Goal: Information Seeking & Learning: Learn about a topic

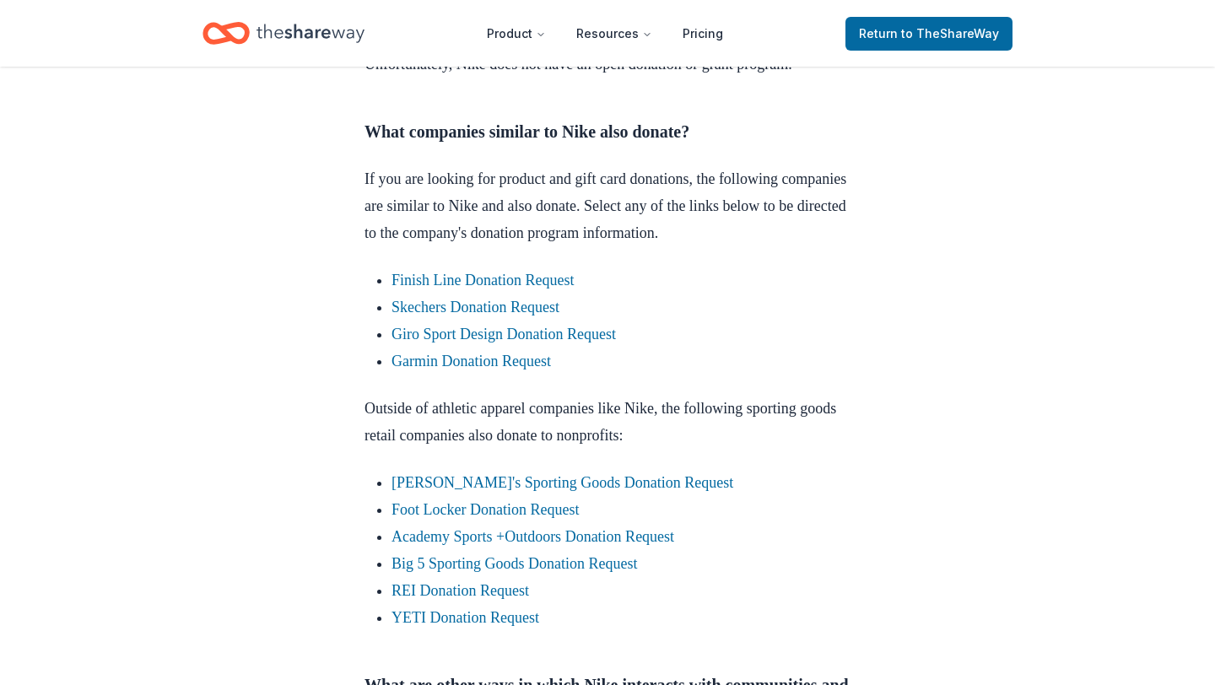
scroll to position [807, 0]
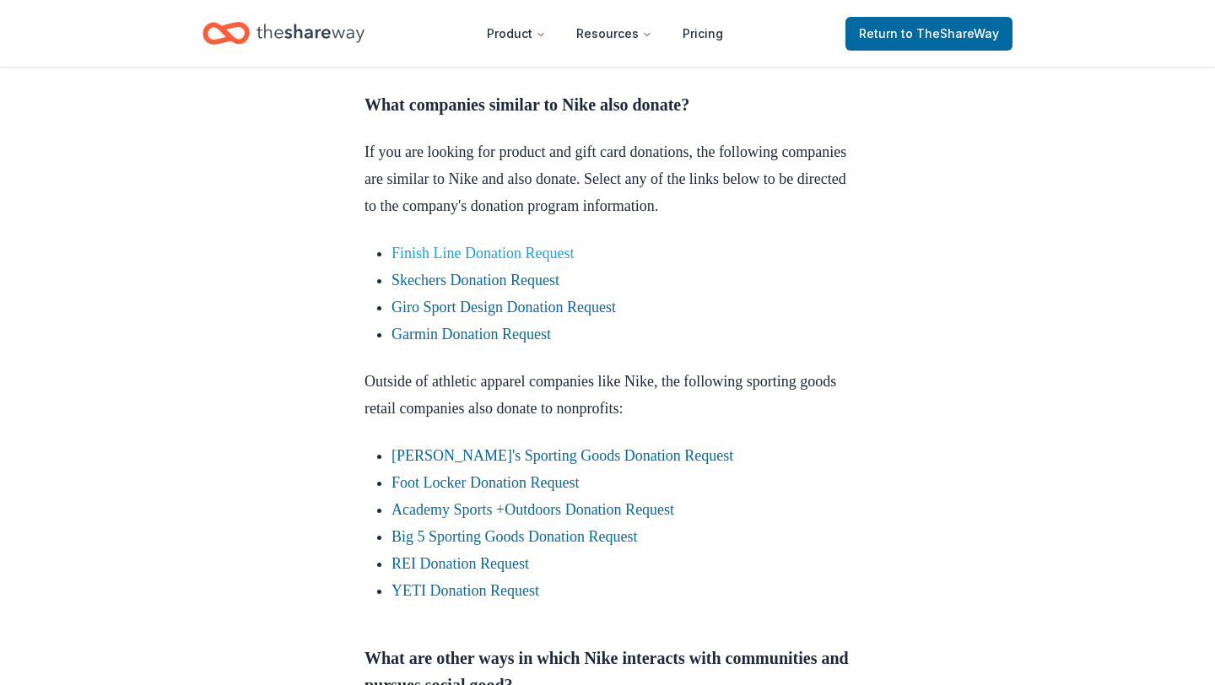
click at [549, 262] on link "Finish Line Donation Request" at bounding box center [482, 253] width 182 height 17
click at [500, 262] on link "Finish Line Donation Request" at bounding box center [482, 253] width 182 height 17
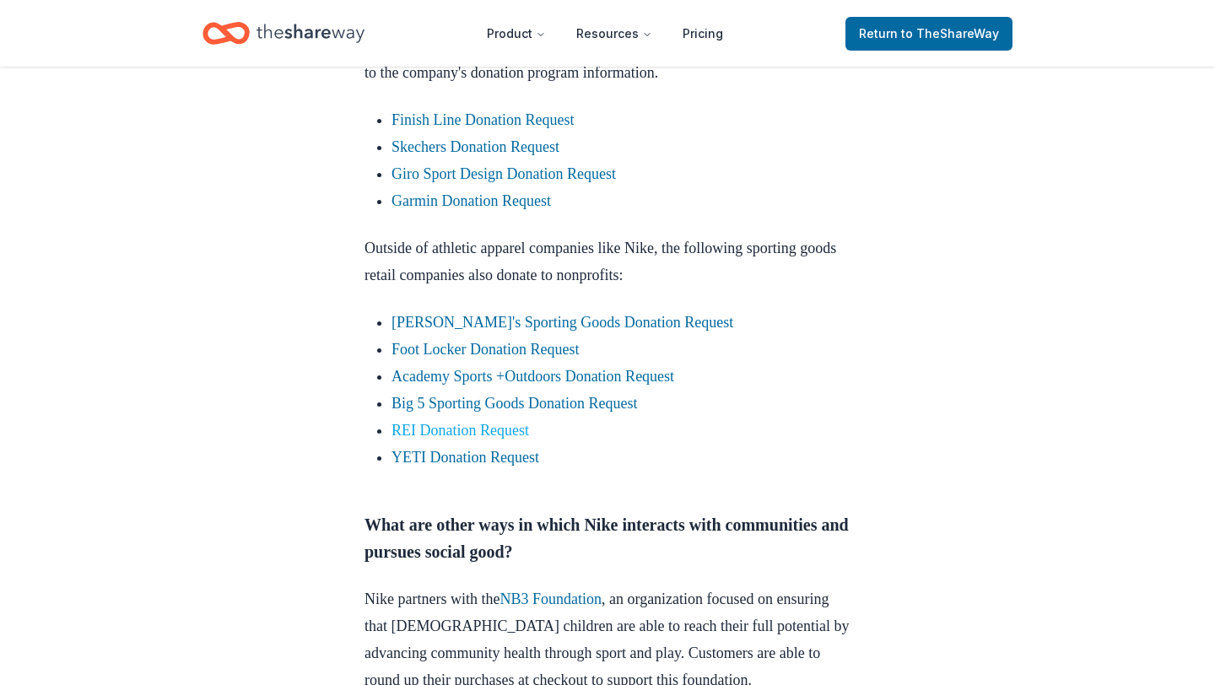
scroll to position [955, 0]
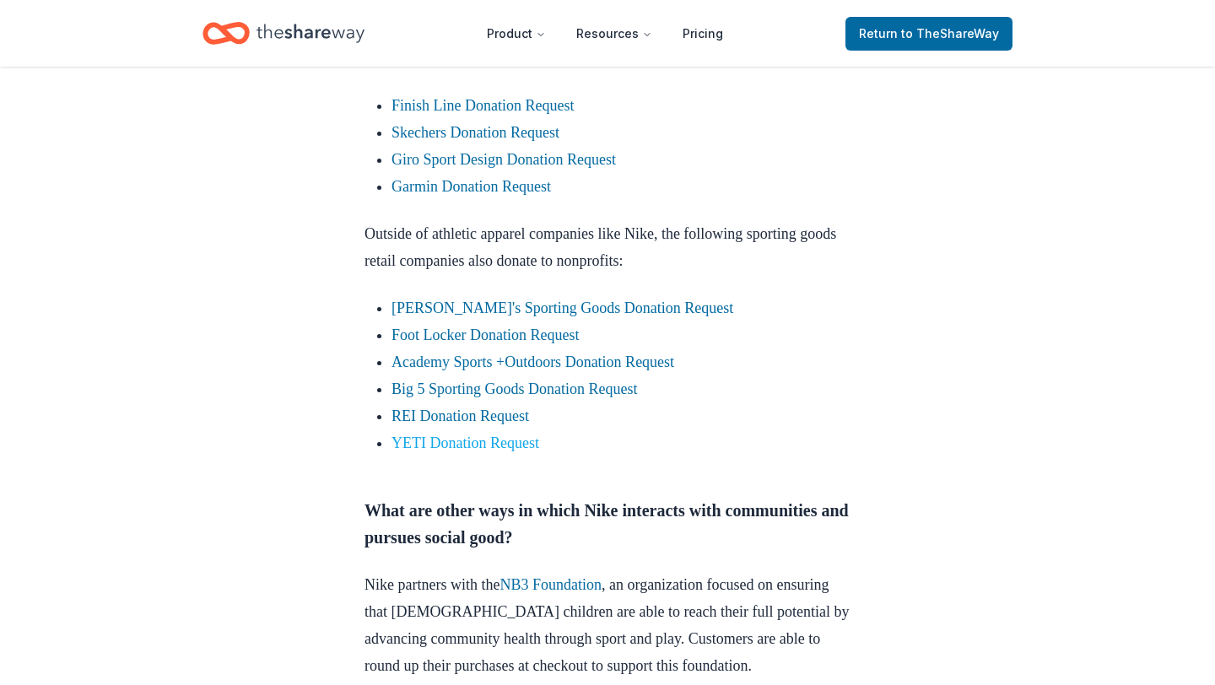
click at [488, 451] on link "YETI Donation Request" at bounding box center [465, 442] width 148 height 17
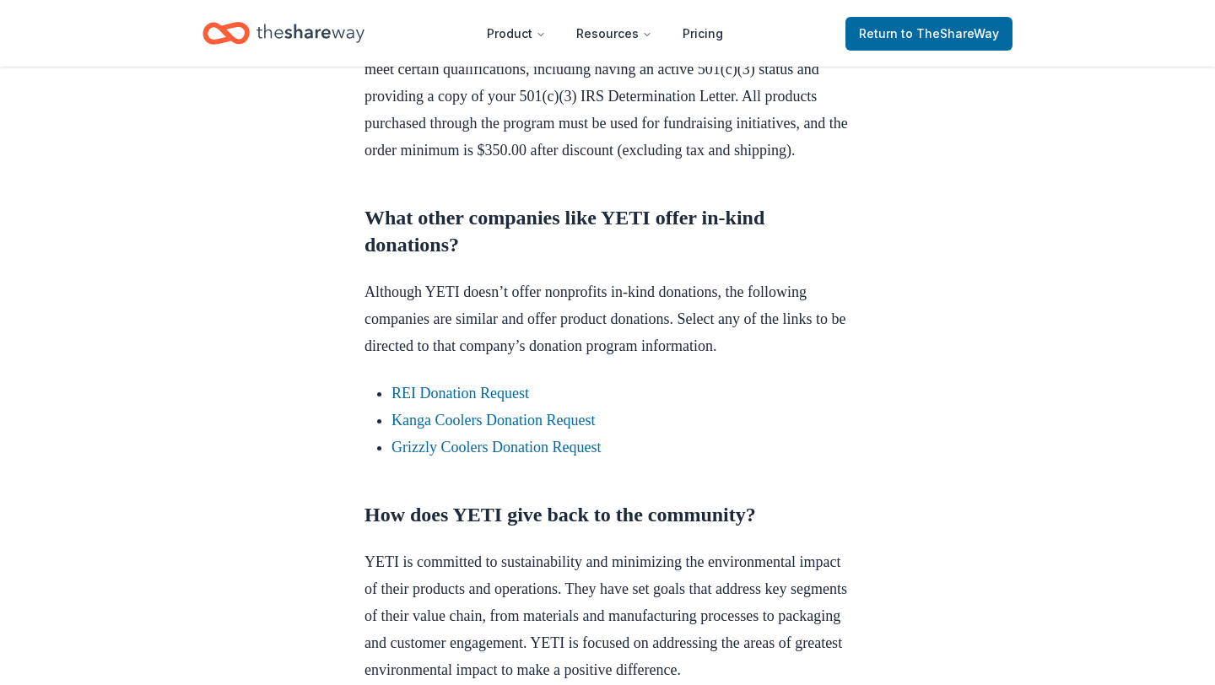
scroll to position [1628, 0]
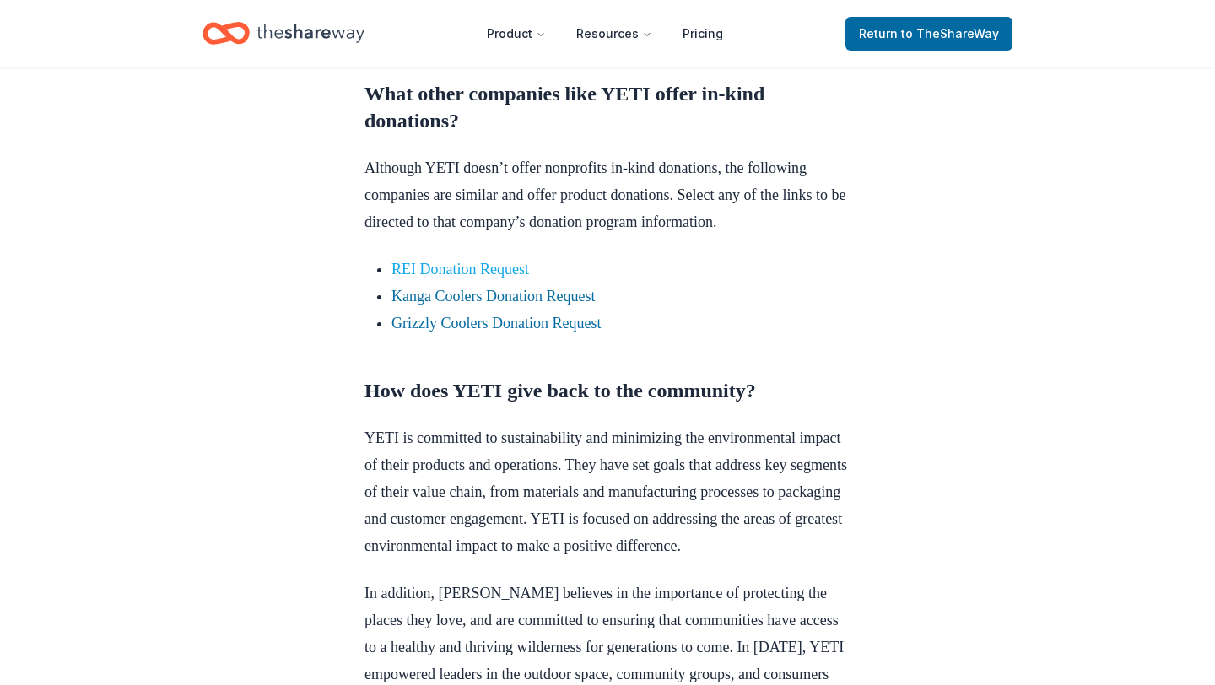
click at [470, 278] on link "REI Donation Request" at bounding box center [460, 269] width 138 height 17
click at [458, 278] on link "REI Donation Request" at bounding box center [460, 269] width 138 height 17
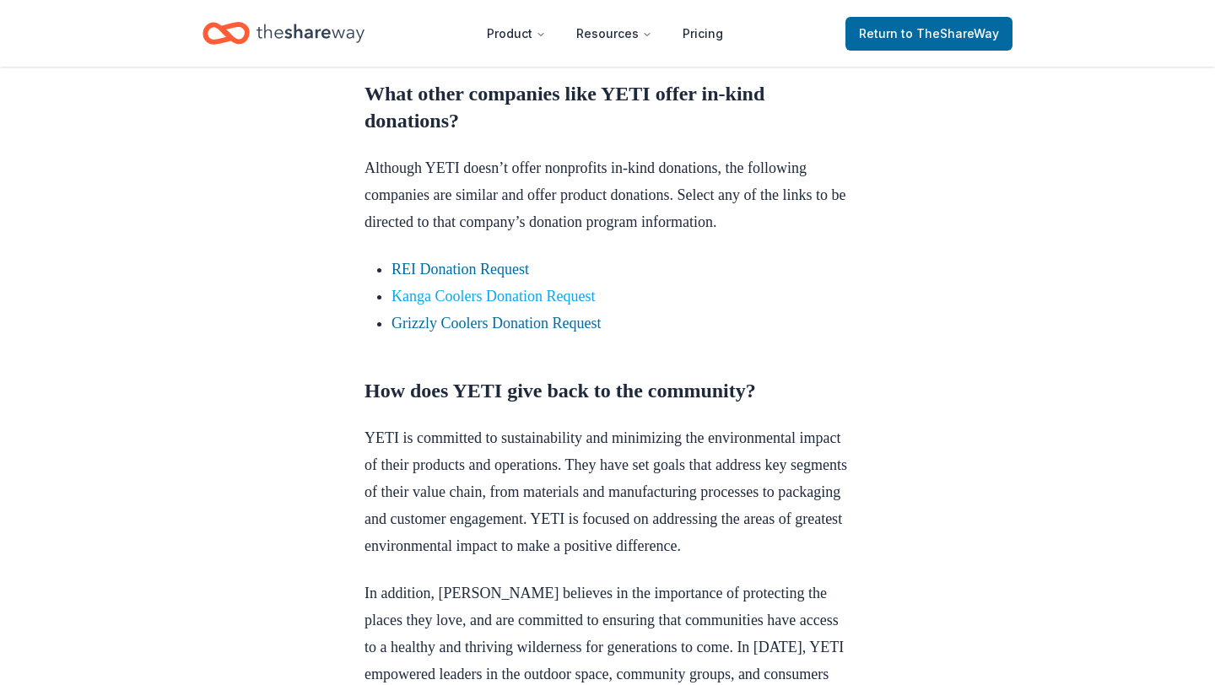
click at [458, 305] on link "Kanga Coolers Donation Request" at bounding box center [492, 296] width 203 height 17
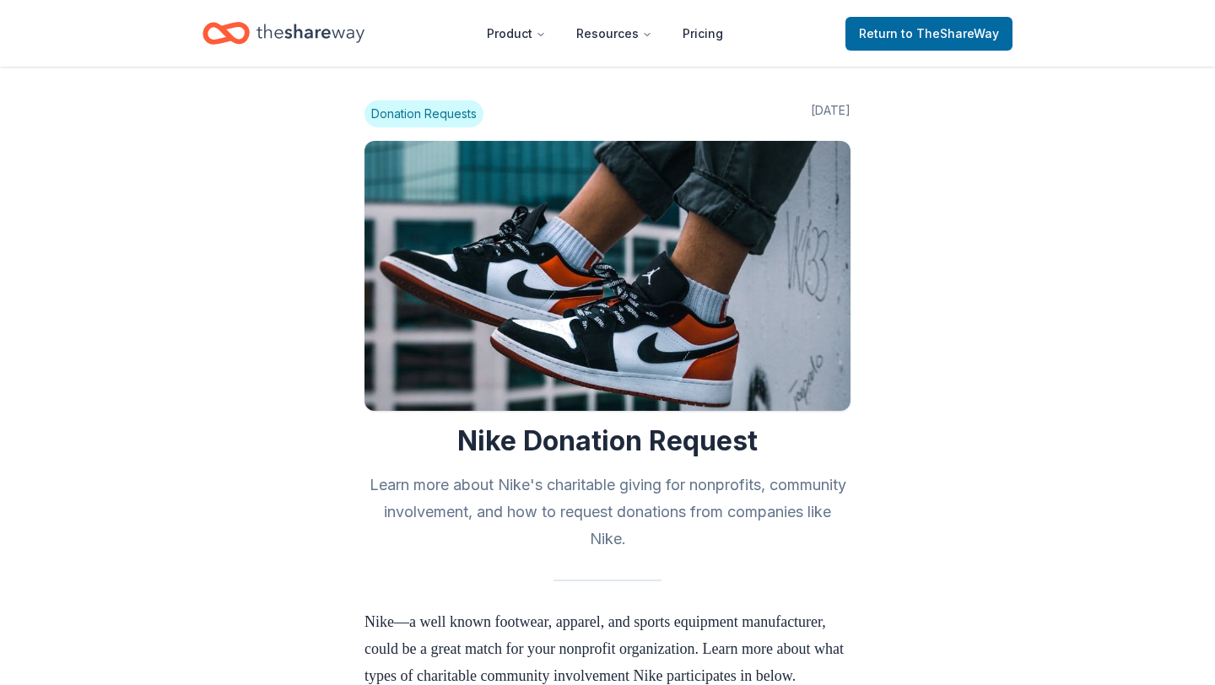
scroll to position [955, 0]
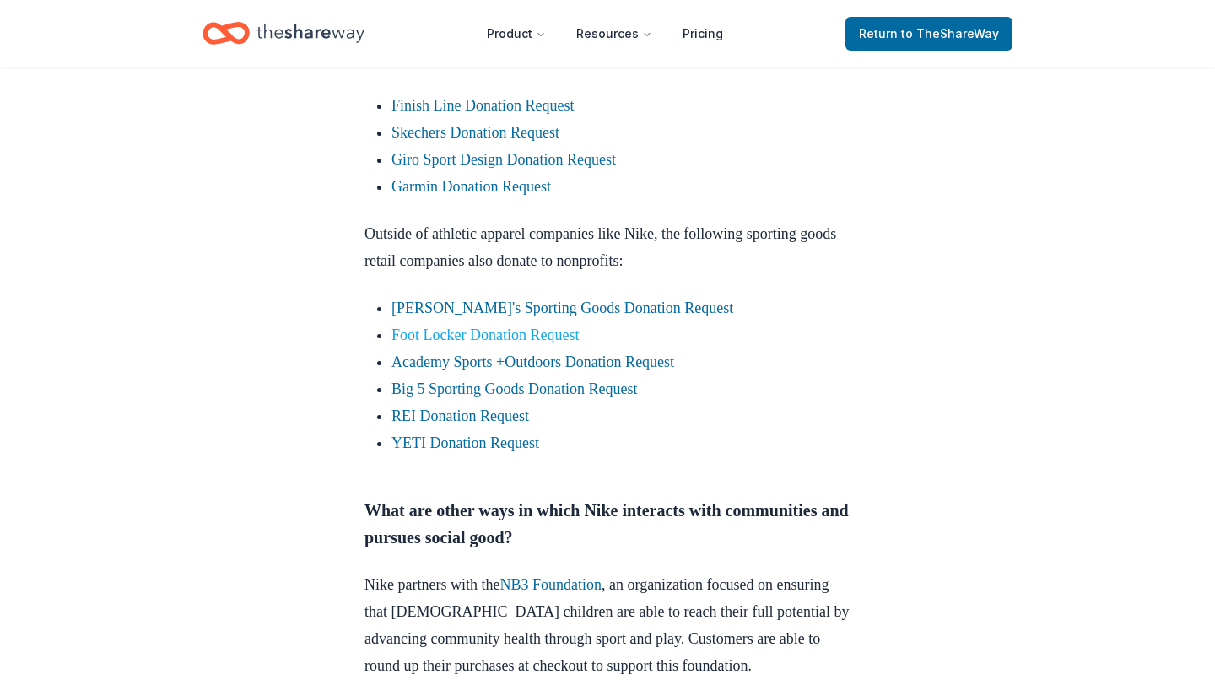
click at [505, 343] on link "Foot Locker Donation Request" at bounding box center [484, 334] width 187 height 17
click at [489, 343] on link "Foot Locker Donation Request" at bounding box center [484, 334] width 187 height 17
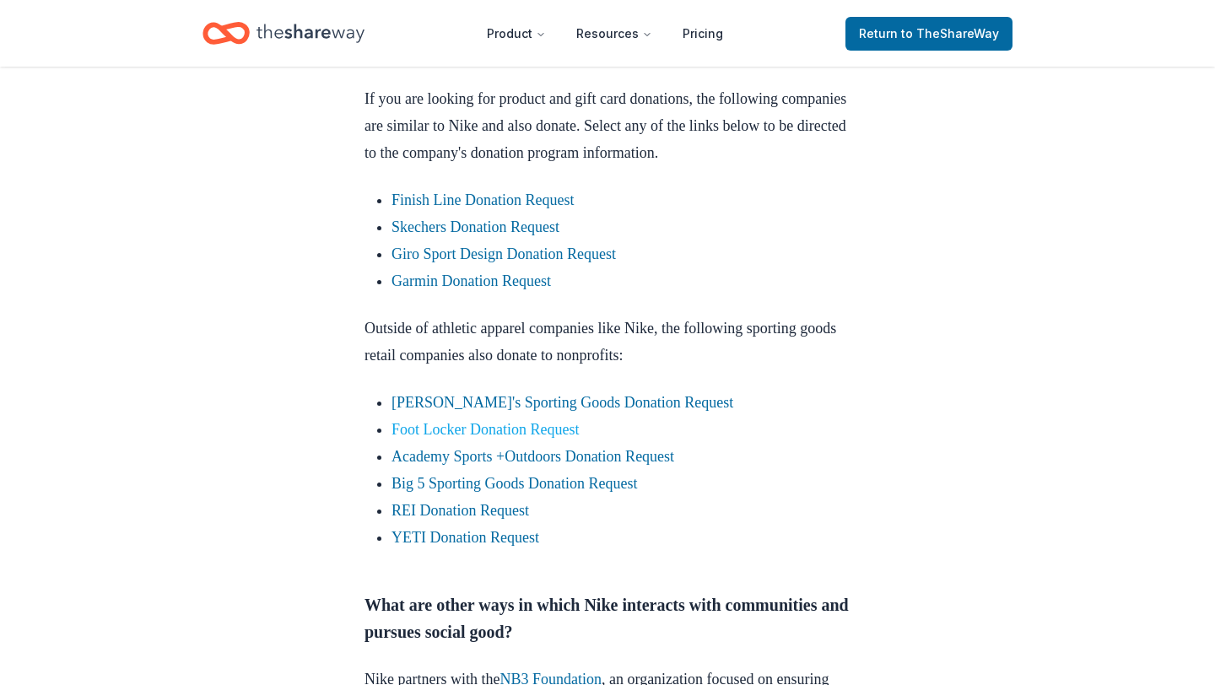
scroll to position [827, 0]
